Goal: Find specific page/section: Find specific page/section

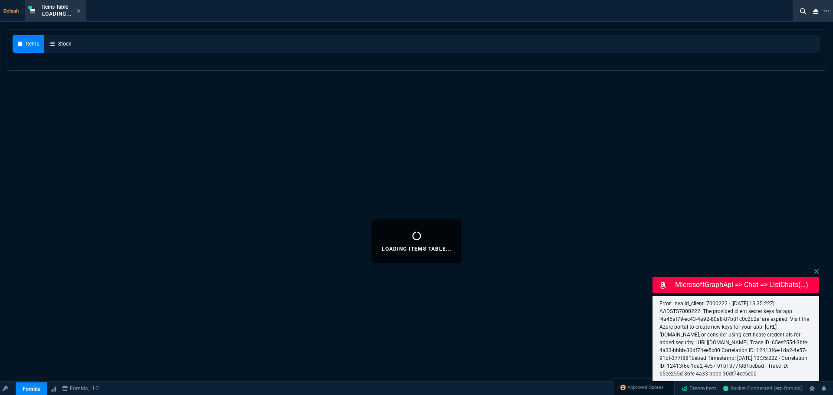
select select "9: OCAM"
select select
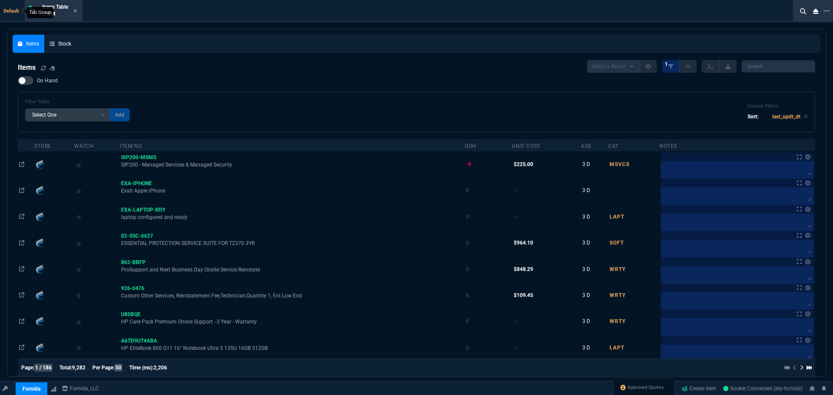
click at [11, 10] on span "Default" at bounding box center [13, 11] width 20 height 6
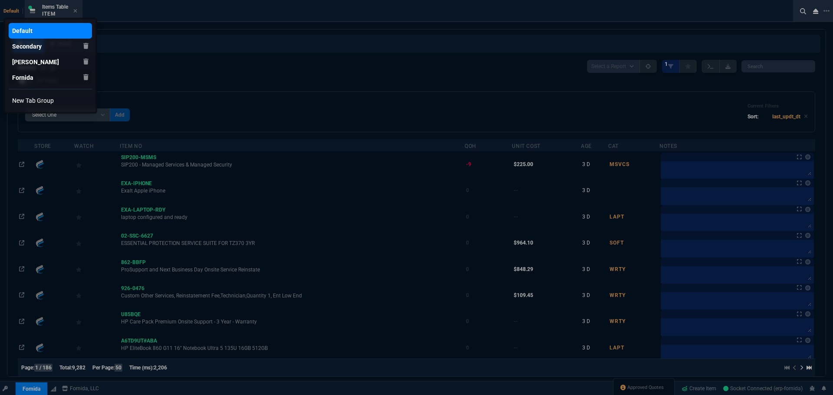
click at [21, 73] on div "Fornida" at bounding box center [22, 77] width 21 height 9
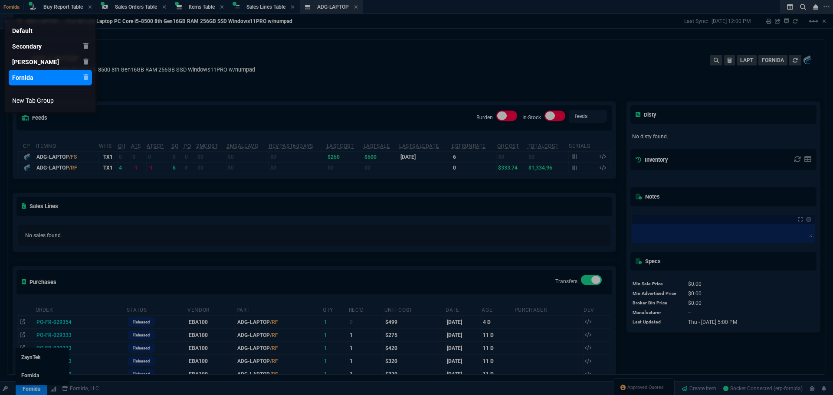
click at [24, 385] on div at bounding box center [416, 197] width 833 height 395
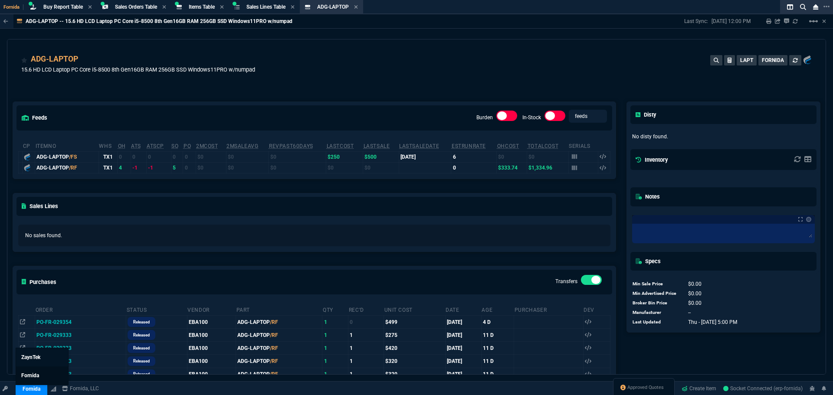
click at [39, 370] on link "Fornida" at bounding box center [42, 376] width 52 height 18
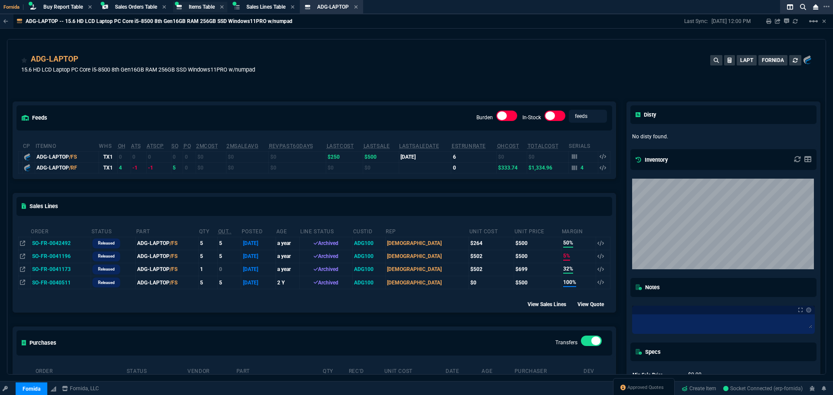
click at [207, 7] on span "Items Table" at bounding box center [202, 7] width 26 height 6
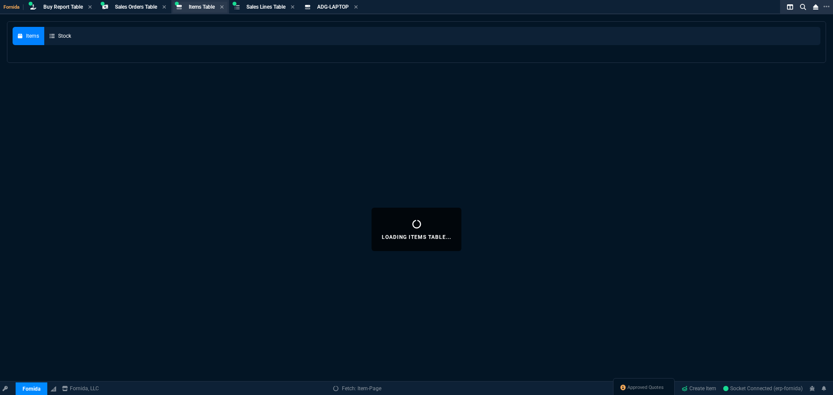
select select
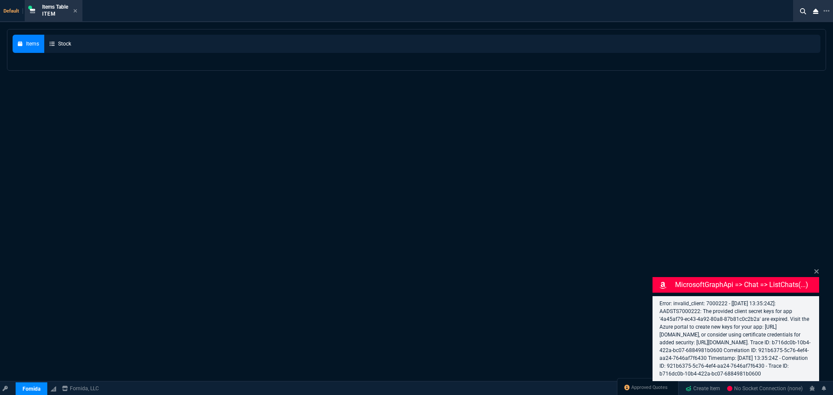
select select "9: OCAM"
select select
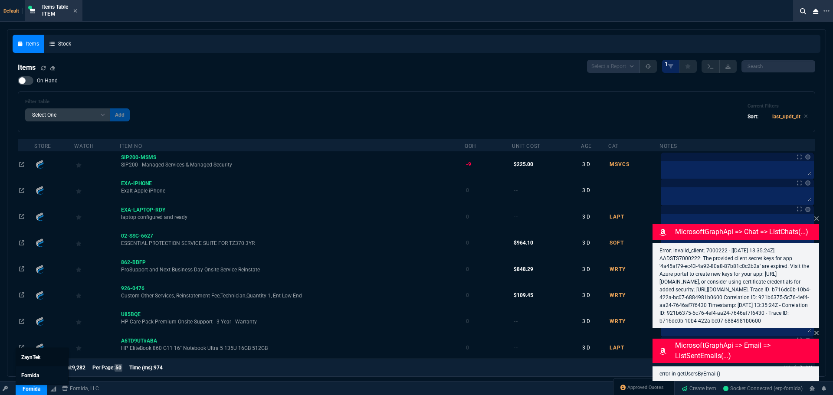
click at [40, 358] on span "ZaynTek" at bounding box center [30, 357] width 19 height 6
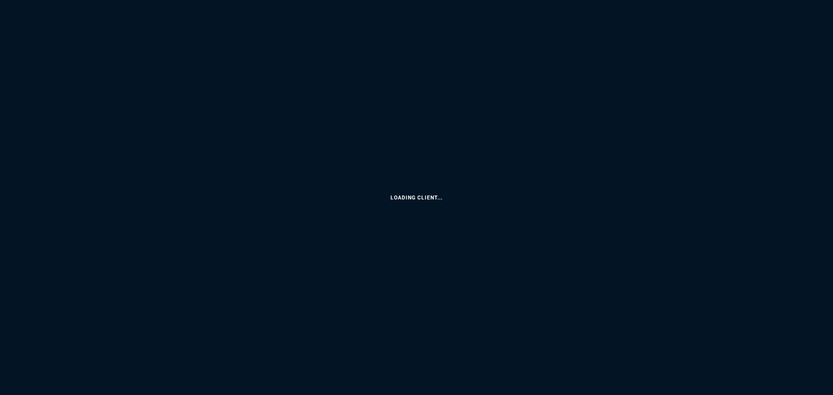
select select "9: OCAM"
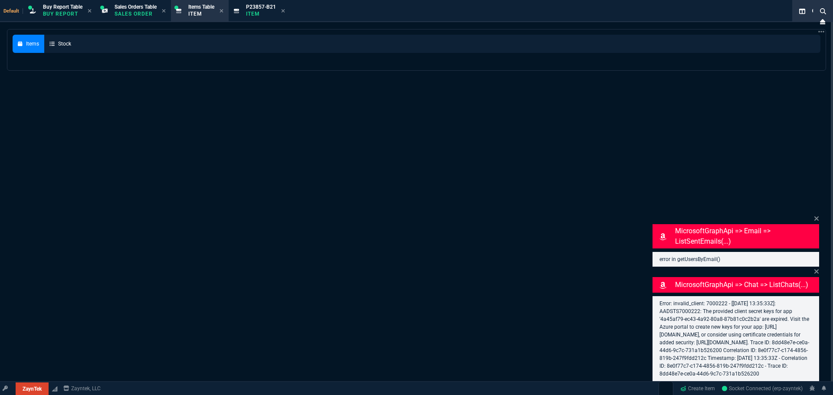
select select
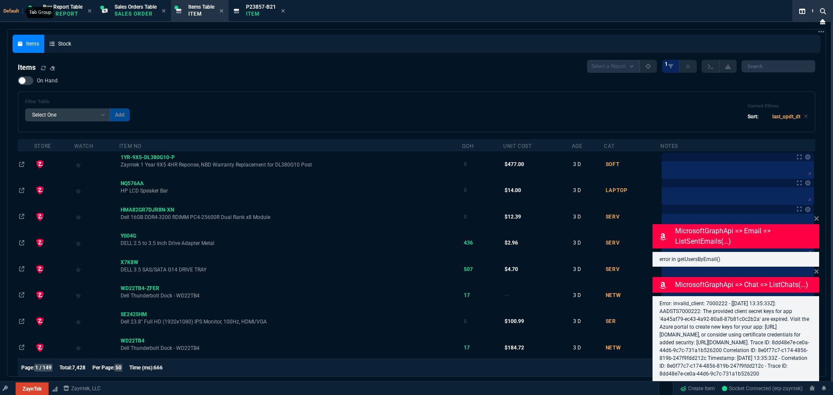
click at [15, 13] on span "Default" at bounding box center [13, 11] width 20 height 6
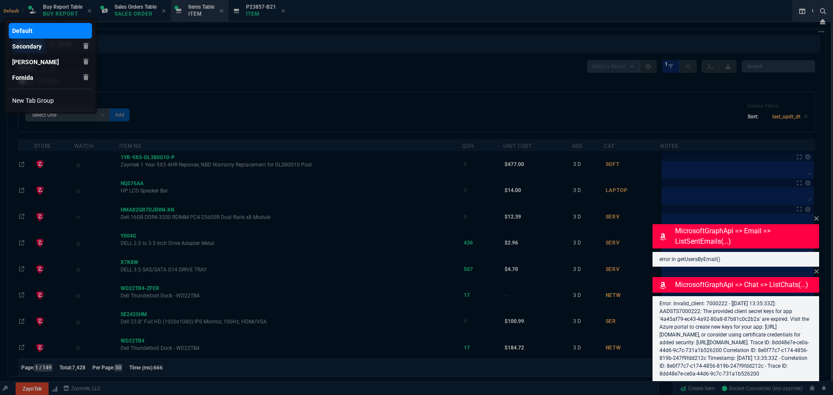
click at [22, 54] on link "[PERSON_NAME]" at bounding box center [50, 62] width 83 height 16
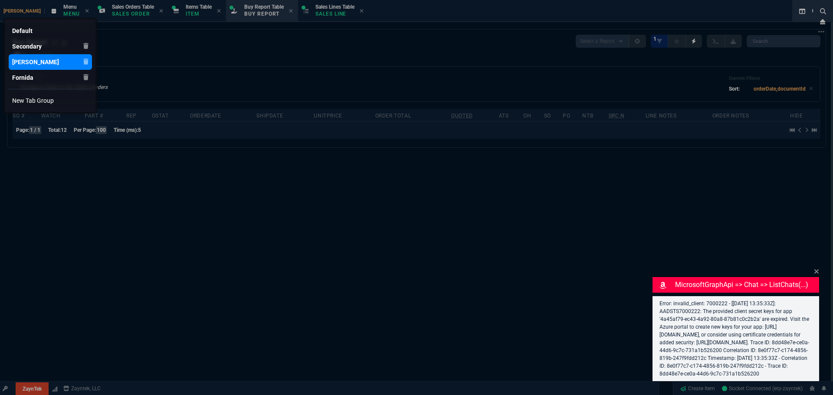
type input "11"
type input "52"
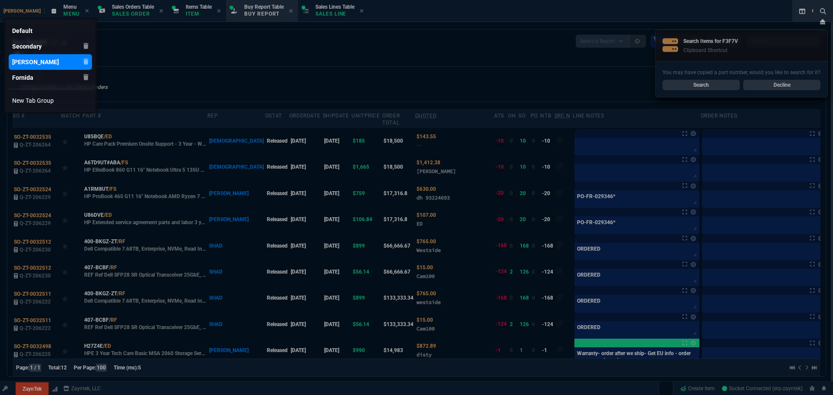
select select "9: OCAM"
click at [714, 84] on div at bounding box center [416, 197] width 833 height 395
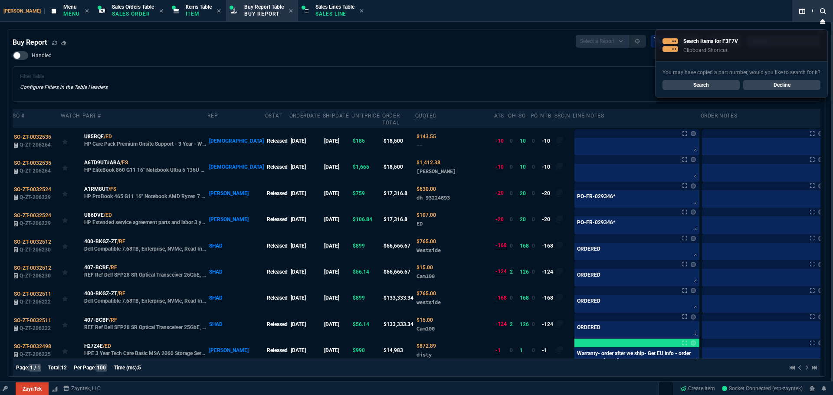
click at [715, 84] on link "Search" at bounding box center [700, 85] width 77 height 10
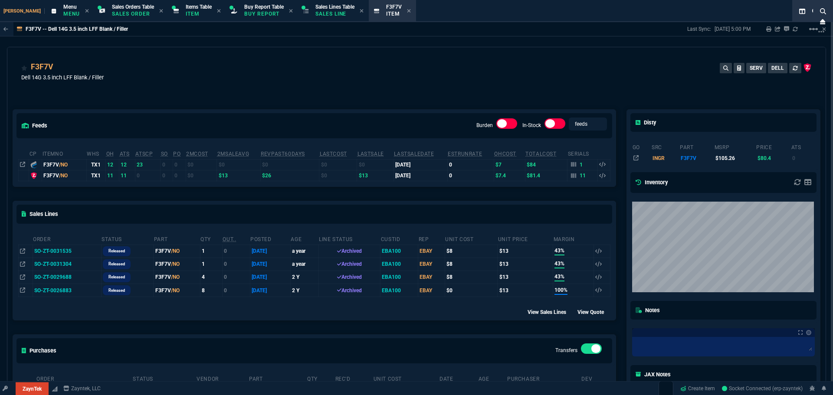
click at [306, 100] on div "feeds Burden In-Stock feeds prices cp ItemNo WHS OH ATS ATSCP SO PO 2MCost 2MSa…" at bounding box center [314, 298] width 614 height 417
